Goal: Information Seeking & Learning: Learn about a topic

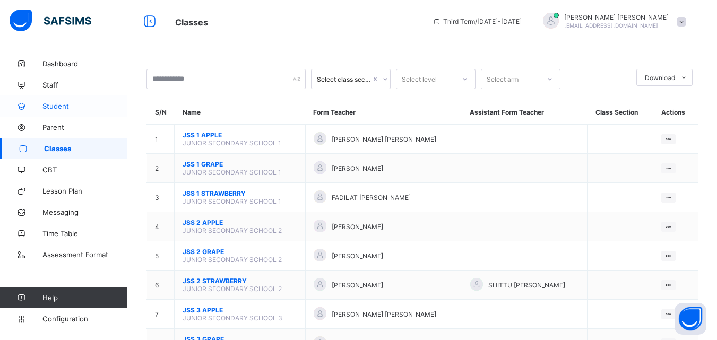
click at [67, 109] on span "Student" at bounding box center [84, 106] width 85 height 8
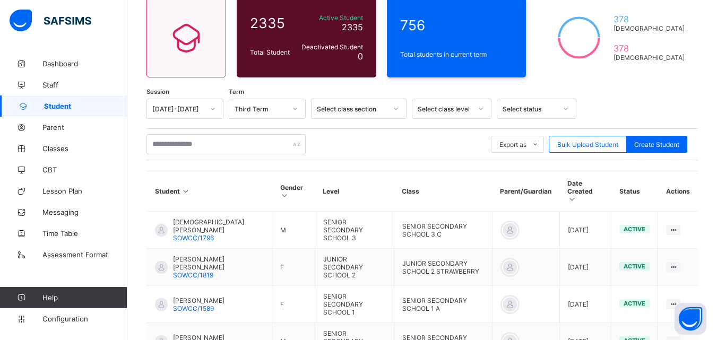
scroll to position [93, 0]
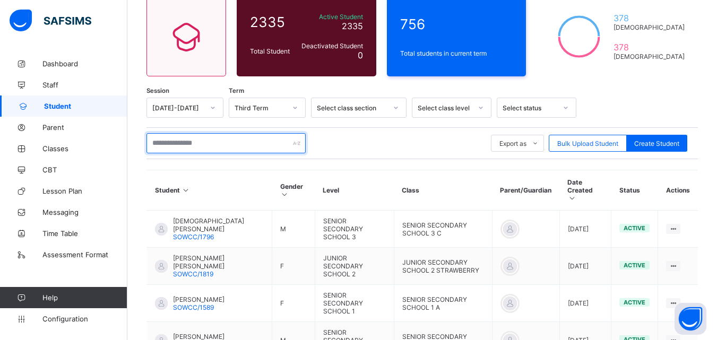
click at [211, 146] on input "text" at bounding box center [226, 143] width 159 height 20
type input "*"
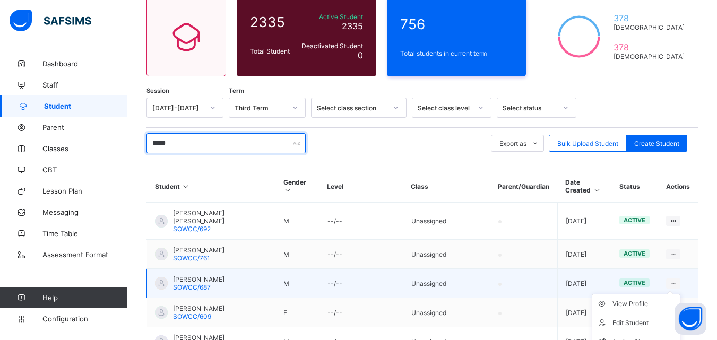
type input "*****"
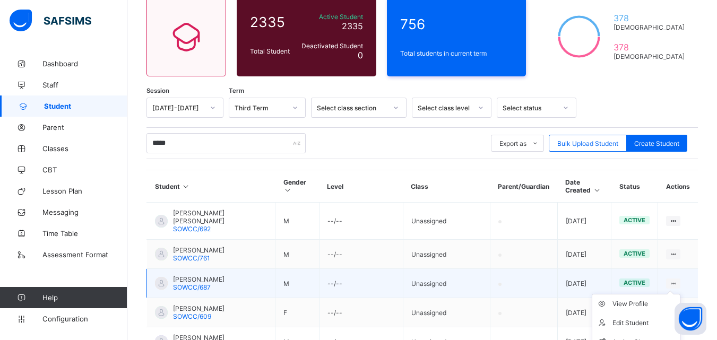
click at [678, 286] on icon at bounding box center [673, 284] width 9 height 8
click at [648, 307] on div "View Profile" at bounding box center [644, 304] width 63 height 11
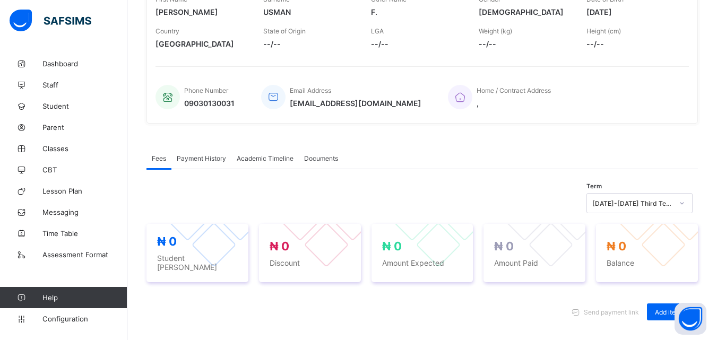
scroll to position [188, 0]
click at [279, 158] on span "Academic Timeline" at bounding box center [265, 160] width 57 height 8
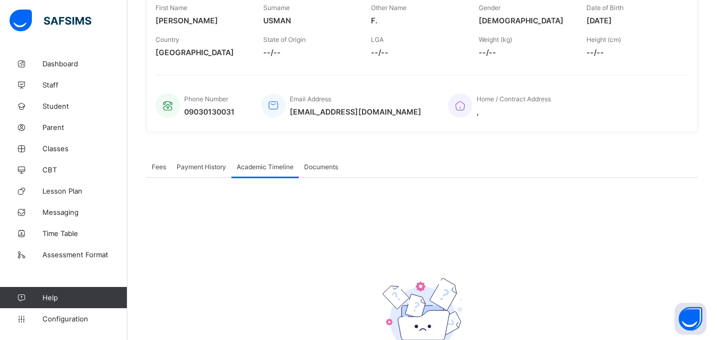
scroll to position [171, 0]
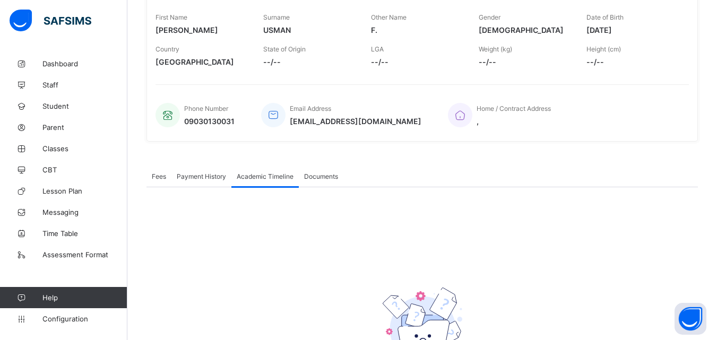
click at [324, 169] on div "Documents" at bounding box center [321, 176] width 45 height 21
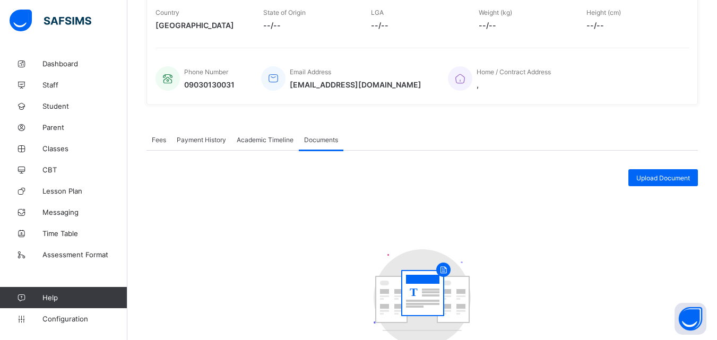
scroll to position [214, 0]
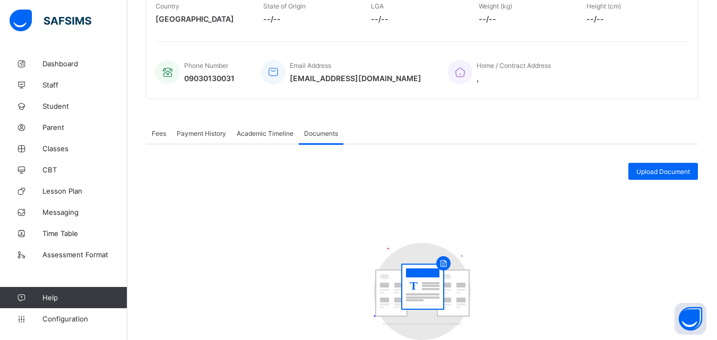
click at [258, 130] on span "Academic Timeline" at bounding box center [265, 134] width 57 height 8
